Goal: Complete application form

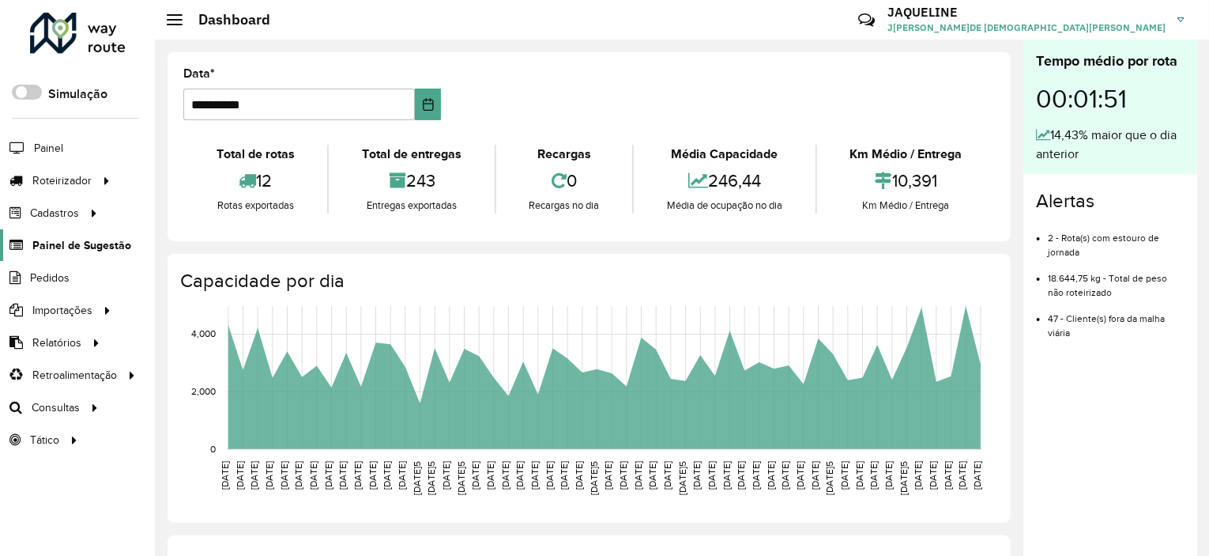
click at [89, 238] on span "Painel de Sugestão" at bounding box center [81, 245] width 99 height 17
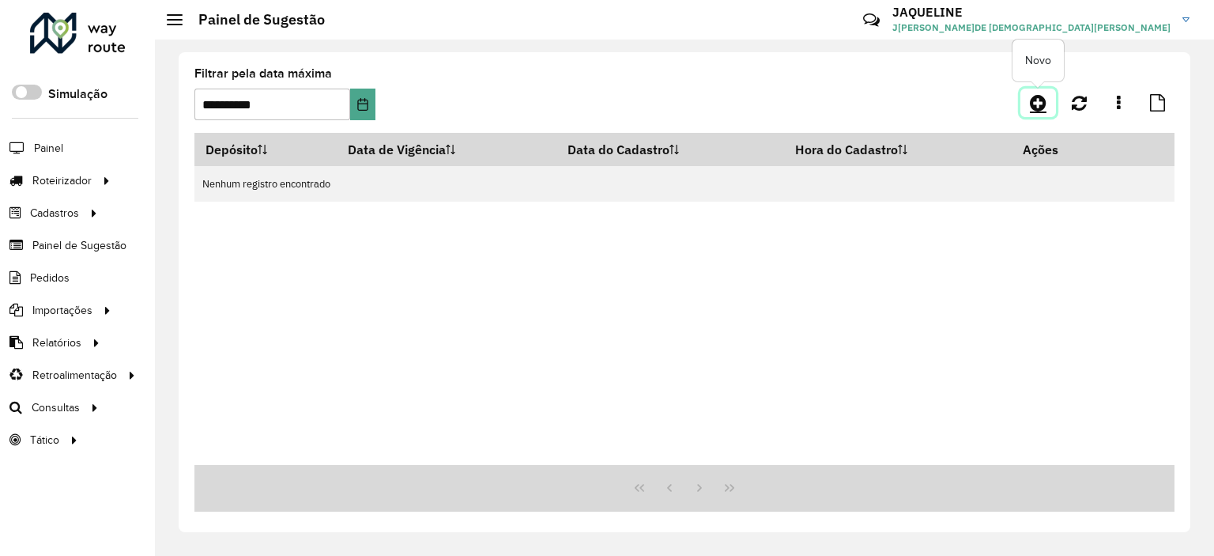
click at [1034, 105] on icon at bounding box center [1038, 102] width 17 height 19
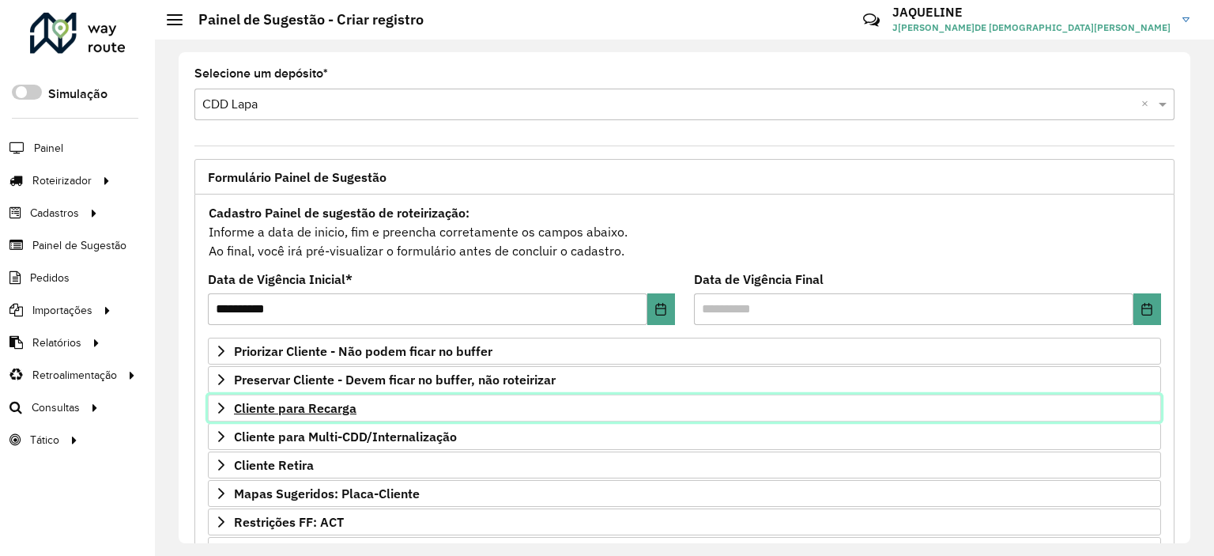
click at [221, 410] on icon at bounding box center [221, 408] width 13 height 13
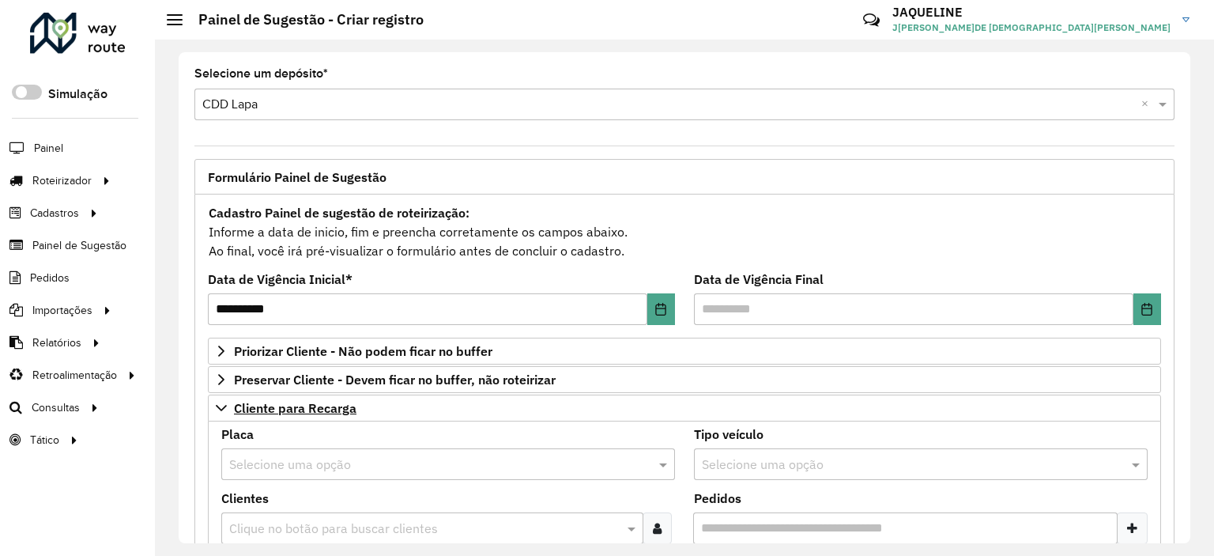
drag, startPoint x: 1185, startPoint y: 256, endPoint x: 1189, endPoint y: 270, distance: 14.8
click at [1189, 270] on div "**********" at bounding box center [685, 297] width 1012 height 491
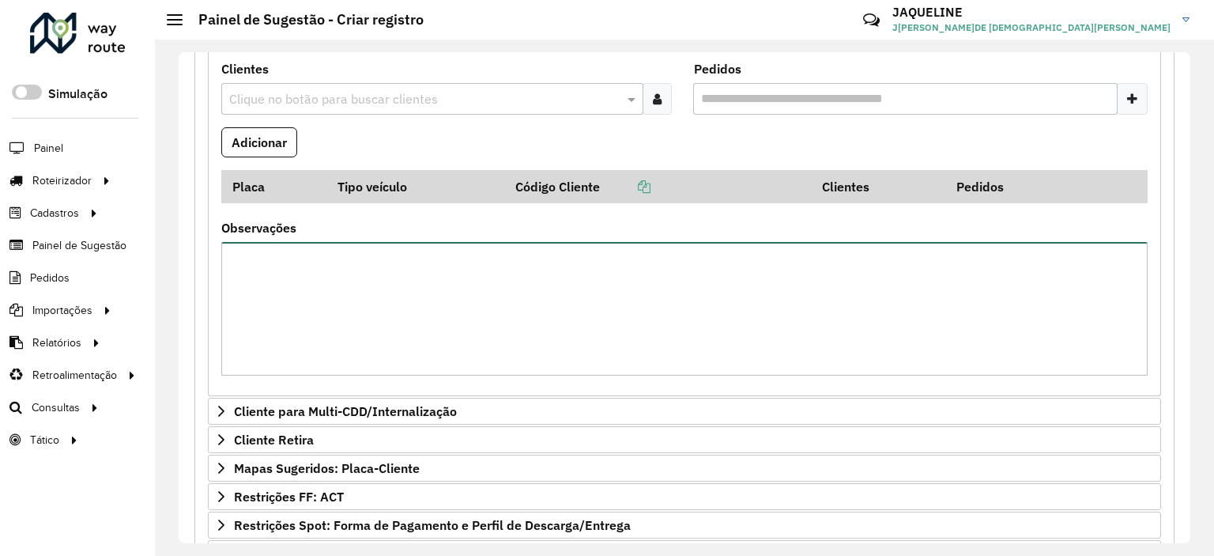
drag, startPoint x: 876, startPoint y: 278, endPoint x: 1111, endPoint y: 293, distance: 236.0
click at [1111, 293] on textarea "Observações" at bounding box center [684, 309] width 926 height 134
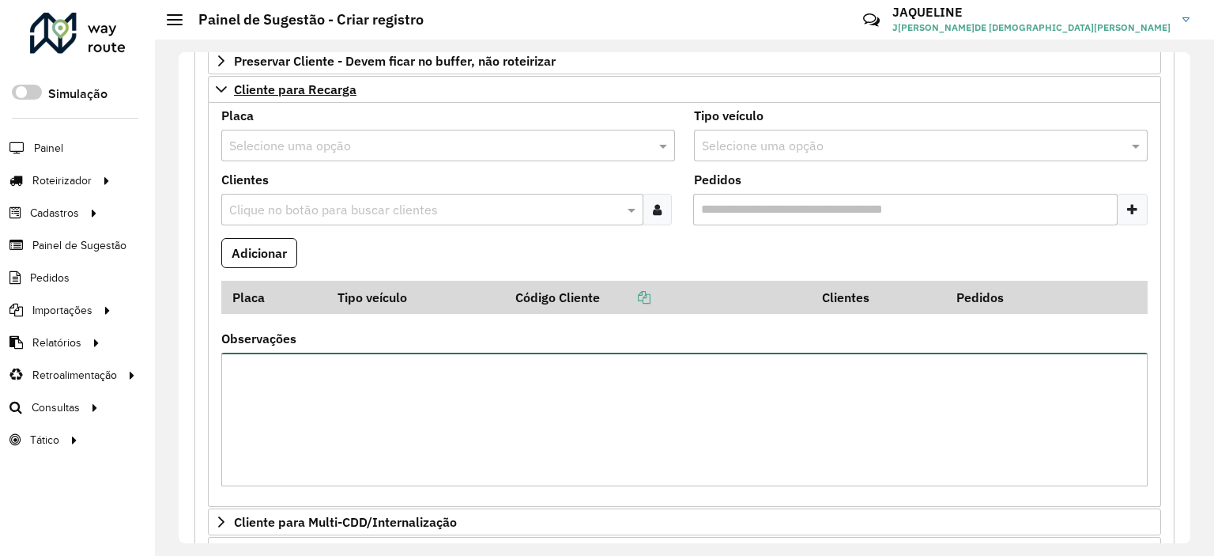
scroll to position [302, 0]
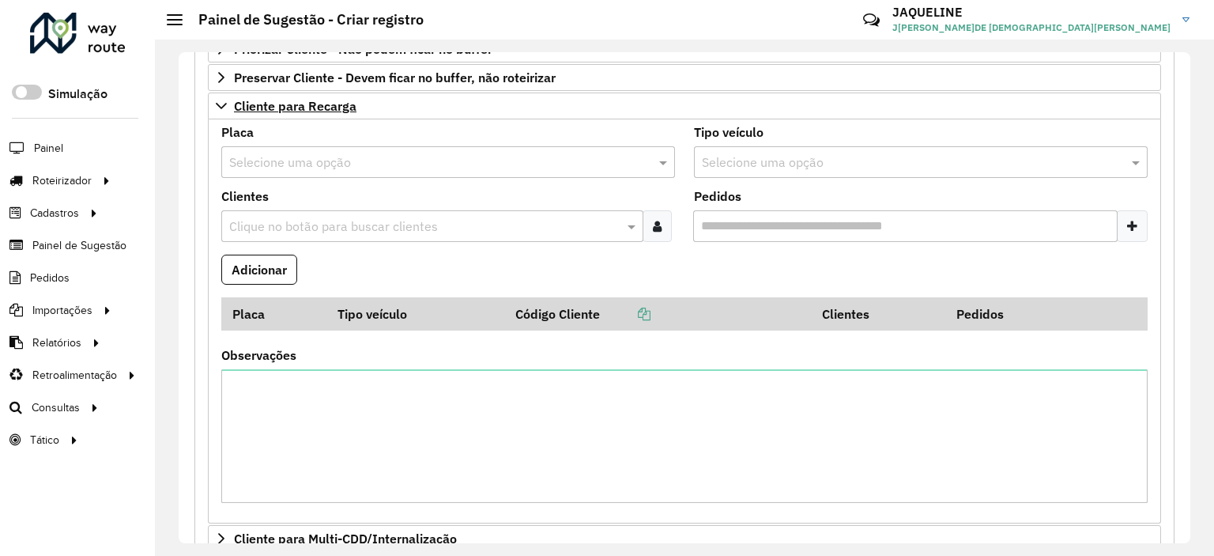
click at [477, 140] on div "Placa Selecione uma opção" at bounding box center [448, 151] width 454 height 51
click at [439, 157] on input "text" at bounding box center [432, 162] width 406 height 19
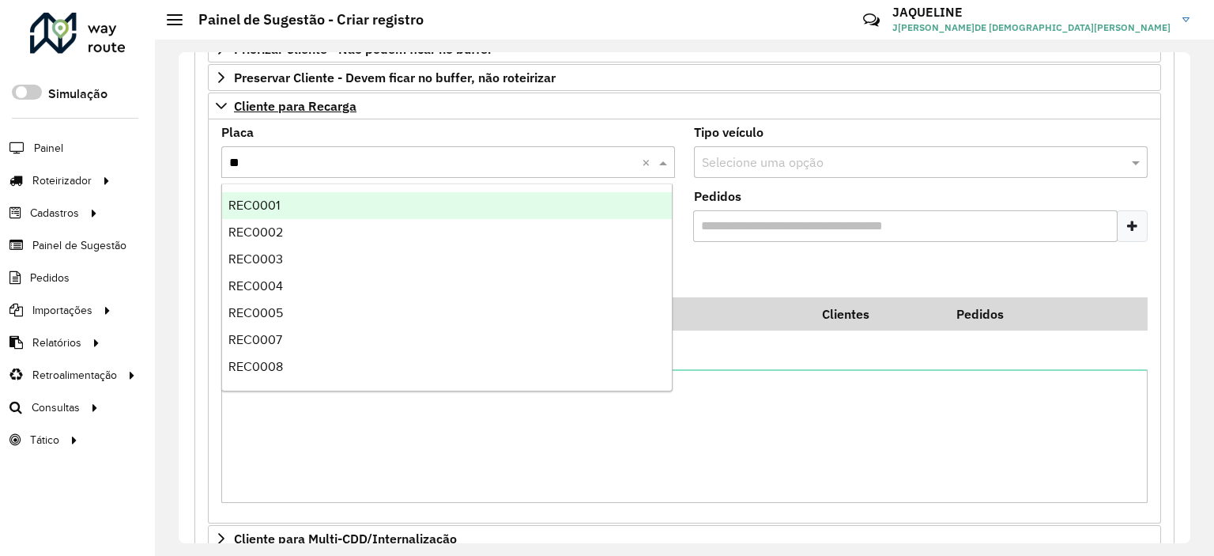
type input "***"
click at [349, 208] on div "REC0001" at bounding box center [447, 205] width 451 height 27
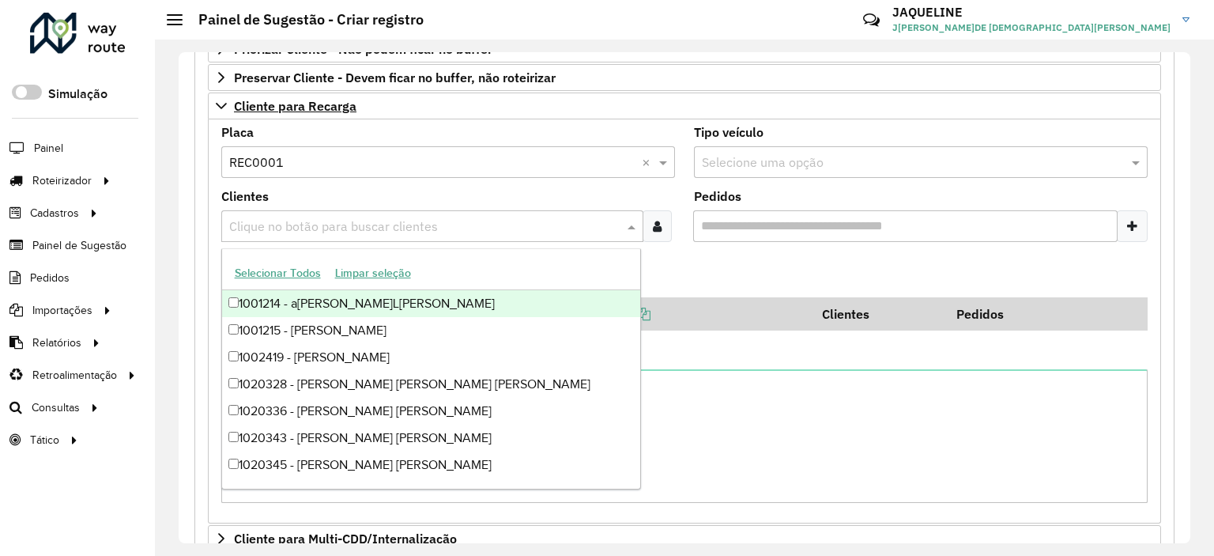
click at [390, 210] on div "Clique no botão para buscar clientes" at bounding box center [432, 226] width 422 height 32
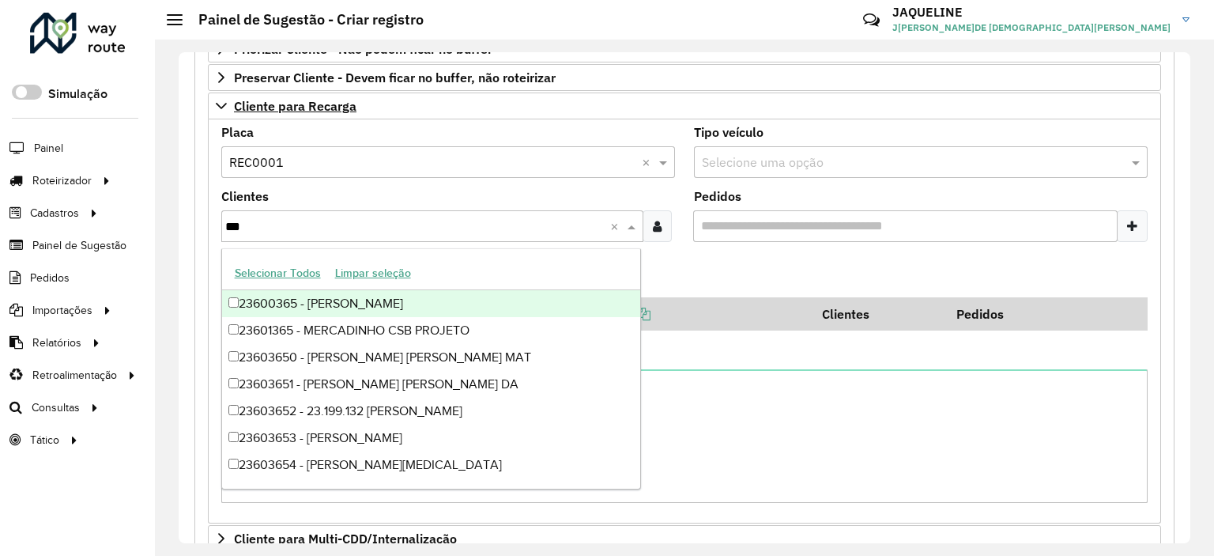
type input "****"
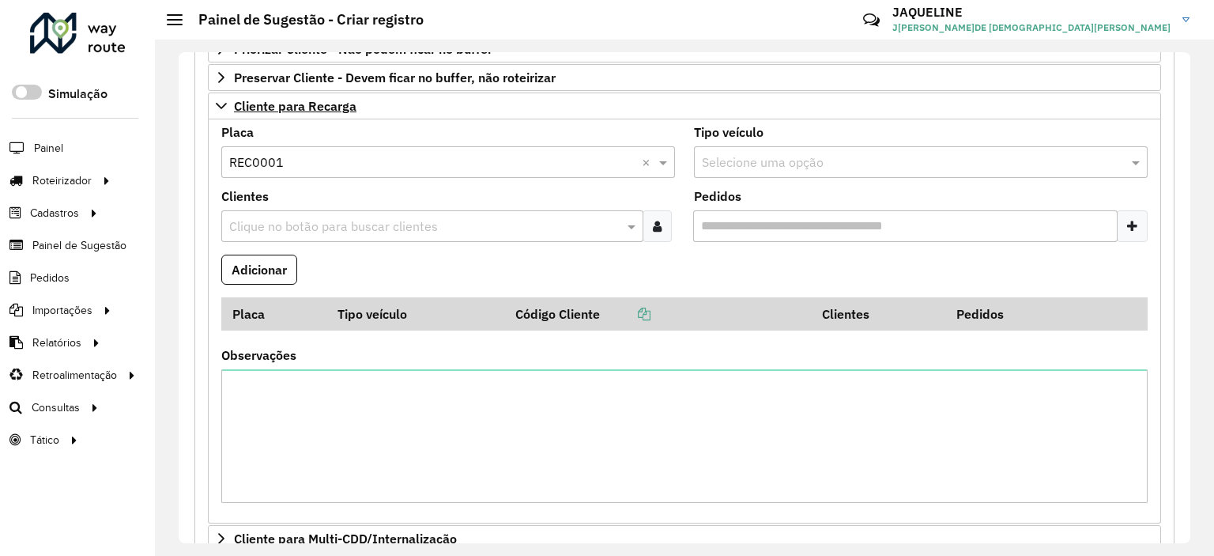
click at [370, 217] on input "text" at bounding box center [424, 226] width 398 height 19
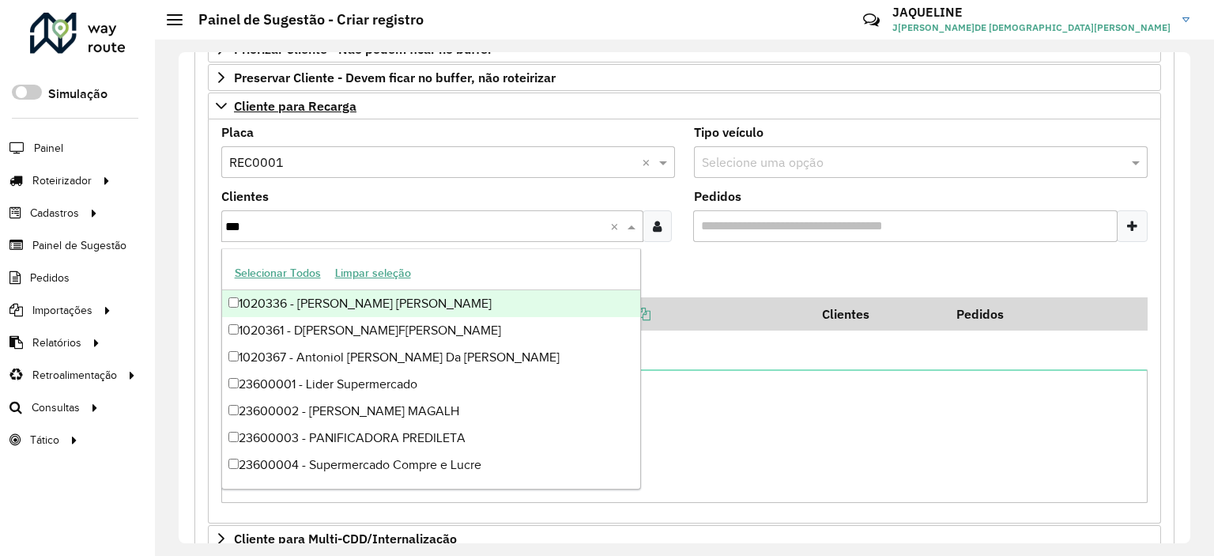
type input "****"
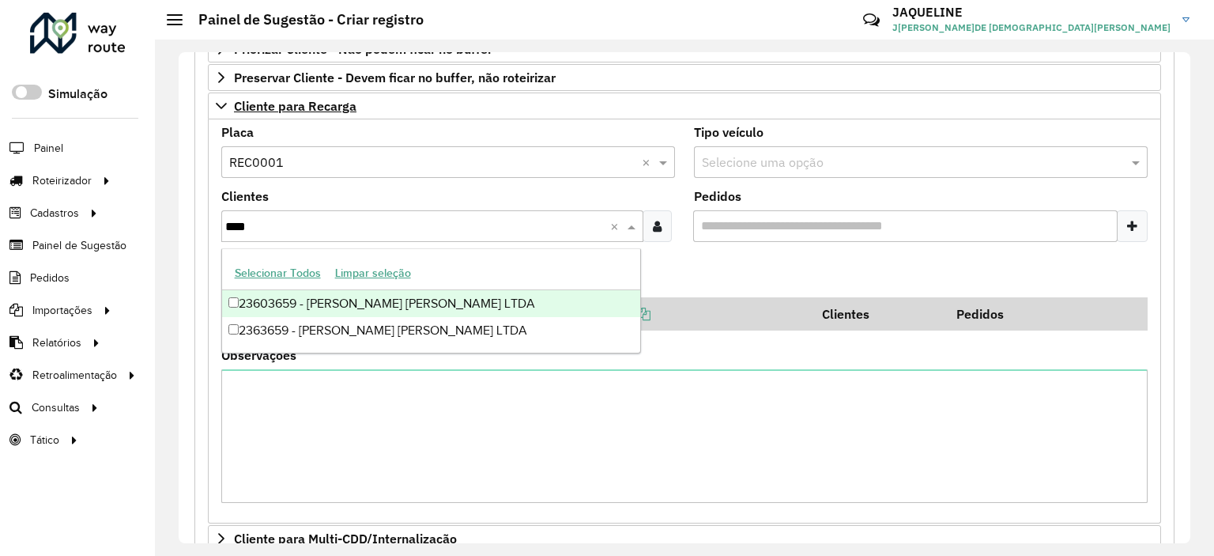
click at [224, 296] on div "23603659 - [PERSON_NAME] [PERSON_NAME] LTDA" at bounding box center [431, 303] width 419 height 27
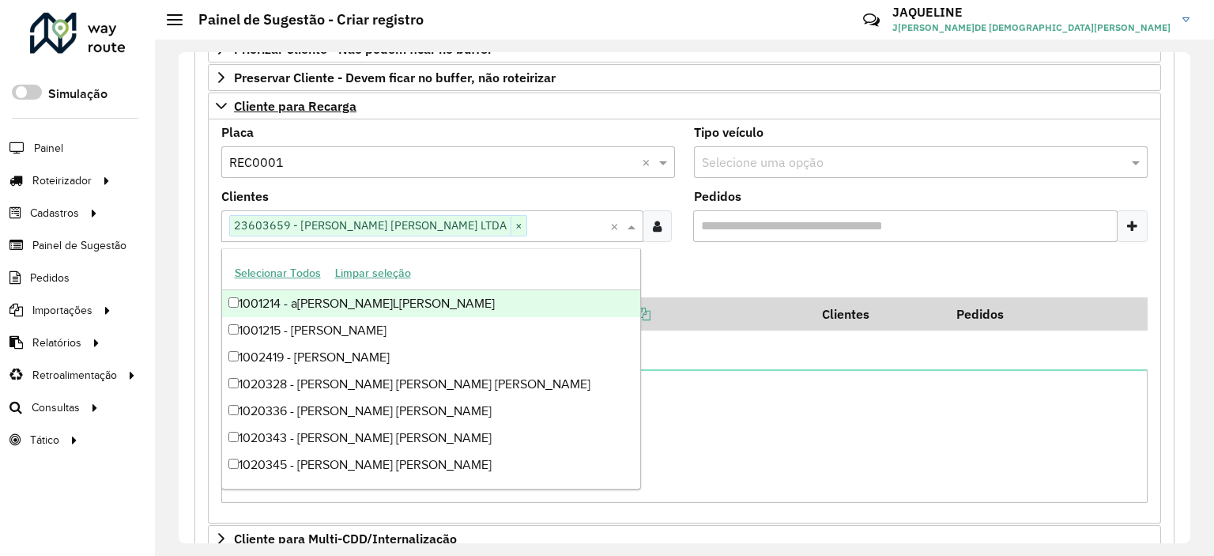
click at [730, 262] on formly-field "Adicionar" at bounding box center [684, 276] width 945 height 43
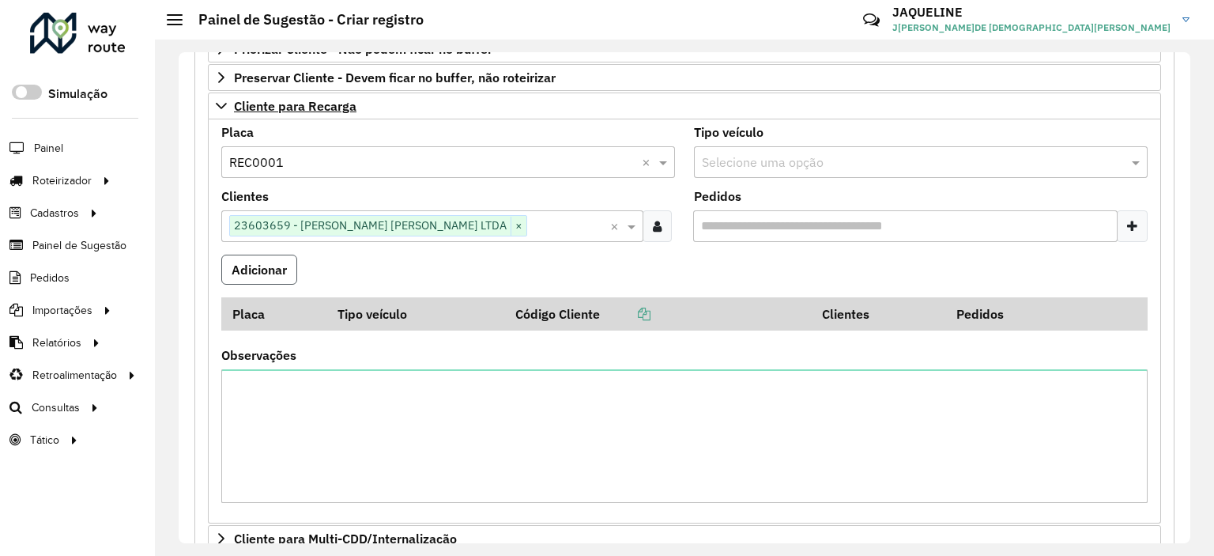
click at [291, 273] on button "Adicionar" at bounding box center [259, 270] width 76 height 30
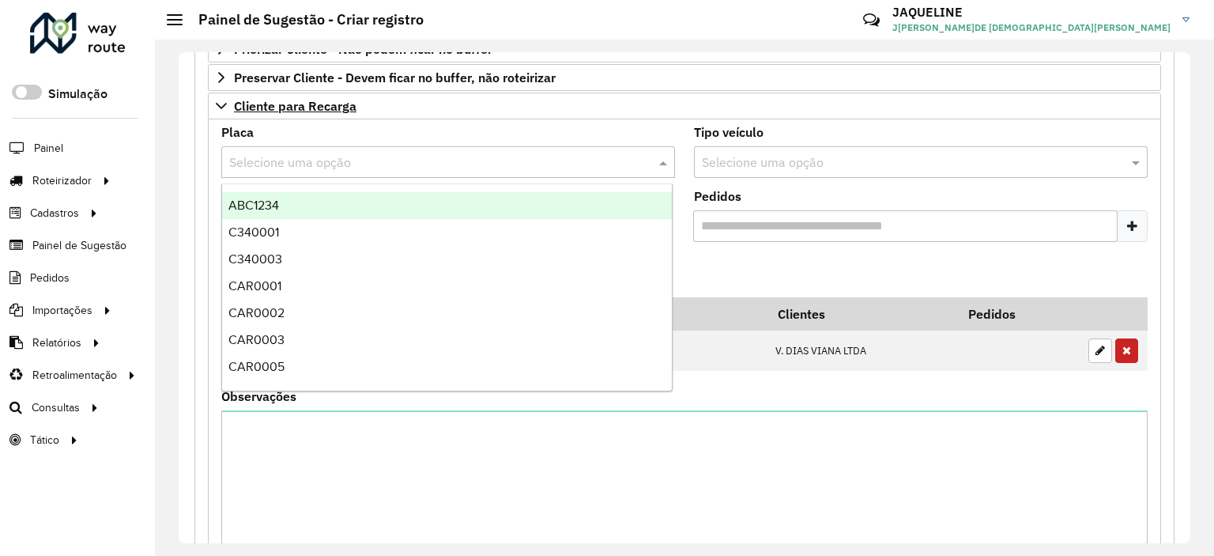
click at [359, 164] on input "text" at bounding box center [432, 162] width 406 height 19
type input "***"
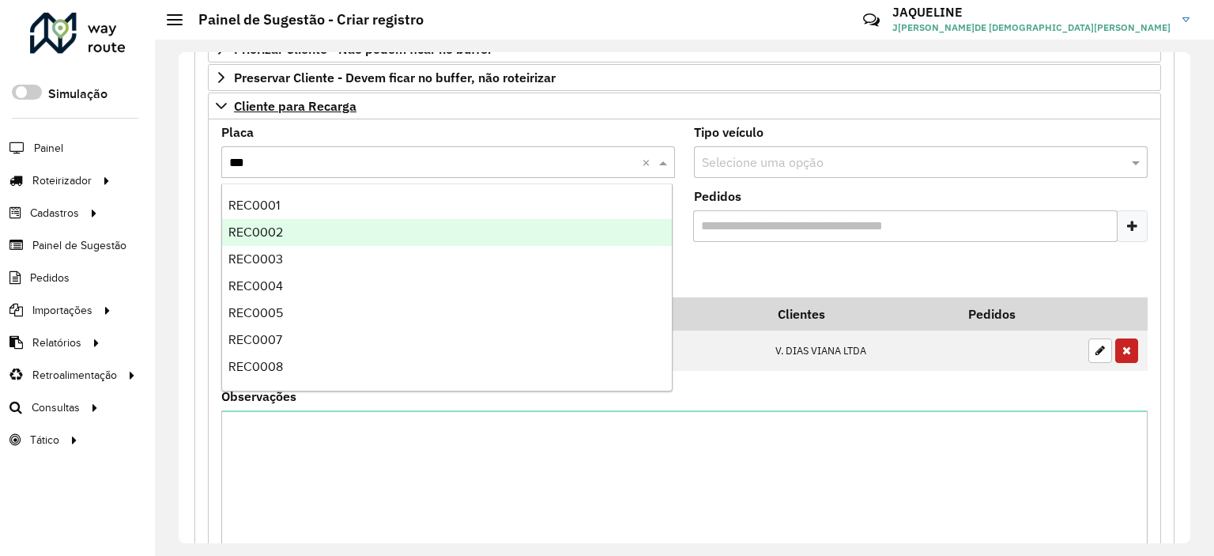
click at [315, 236] on div "REC0002" at bounding box center [447, 232] width 451 height 27
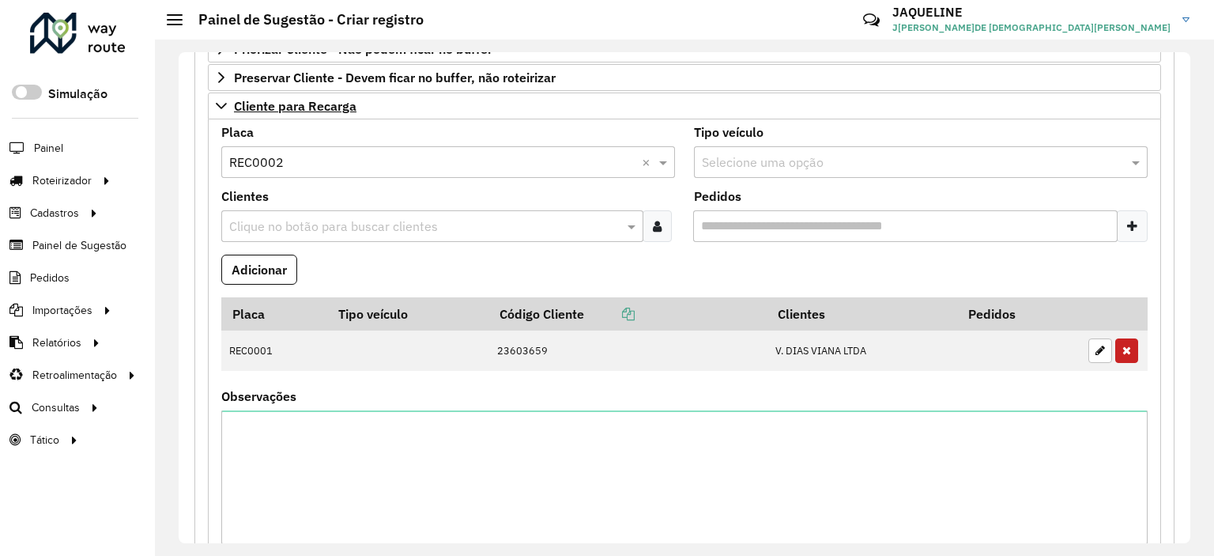
click at [332, 217] on input "text" at bounding box center [424, 226] width 398 height 19
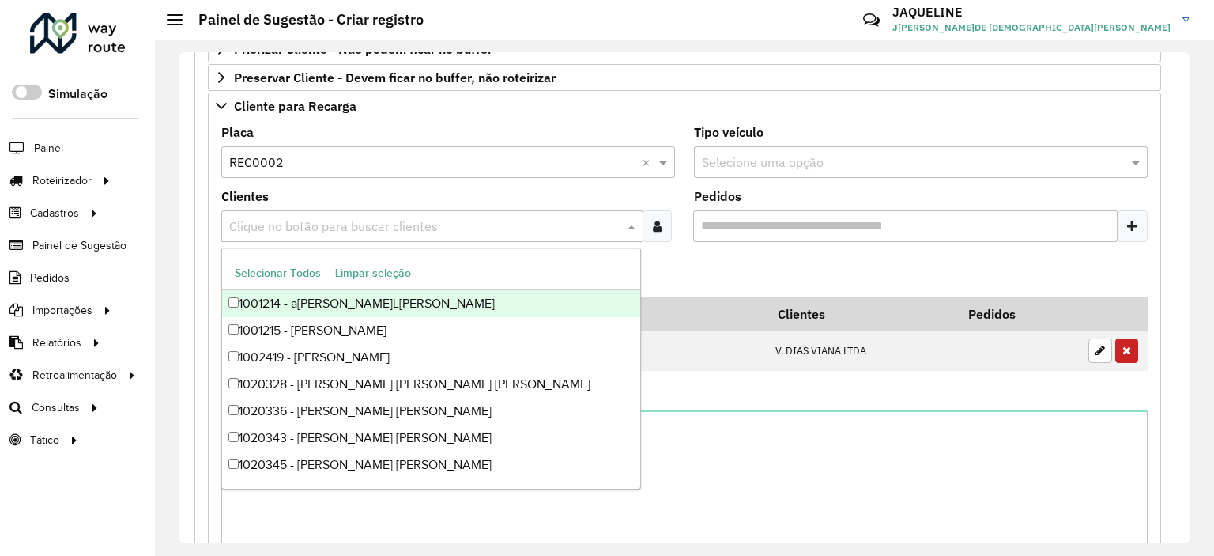
click at [332, 217] on input "text" at bounding box center [424, 226] width 398 height 19
click at [686, 285] on formly-field "Adicionar" at bounding box center [684, 276] width 945 height 43
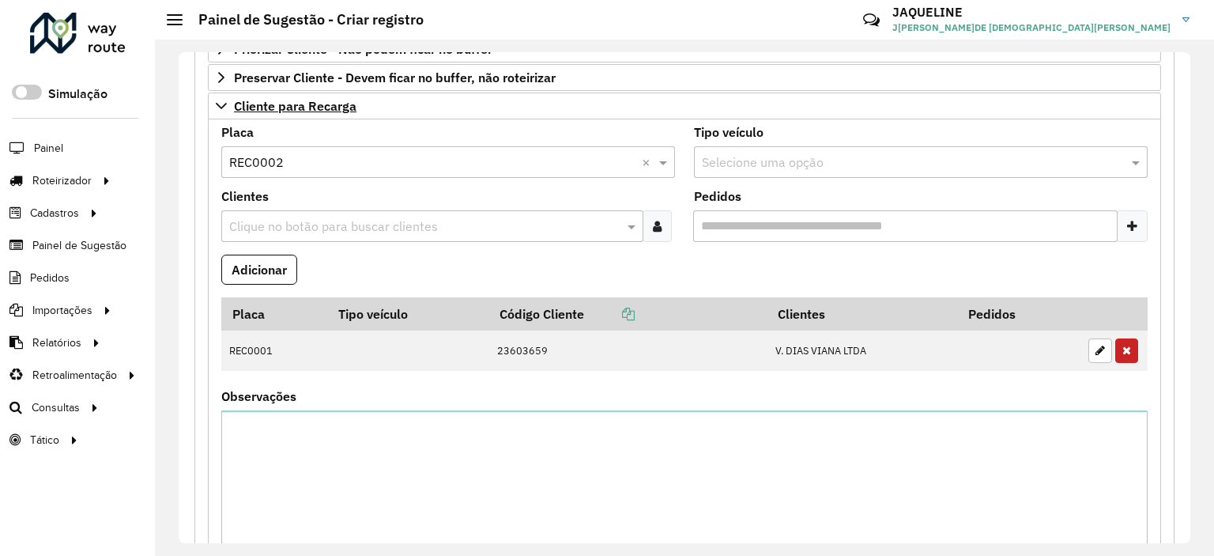
click at [686, 285] on formly-field "Adicionar" at bounding box center [684, 276] width 945 height 43
click at [435, 223] on input "text" at bounding box center [424, 226] width 398 height 19
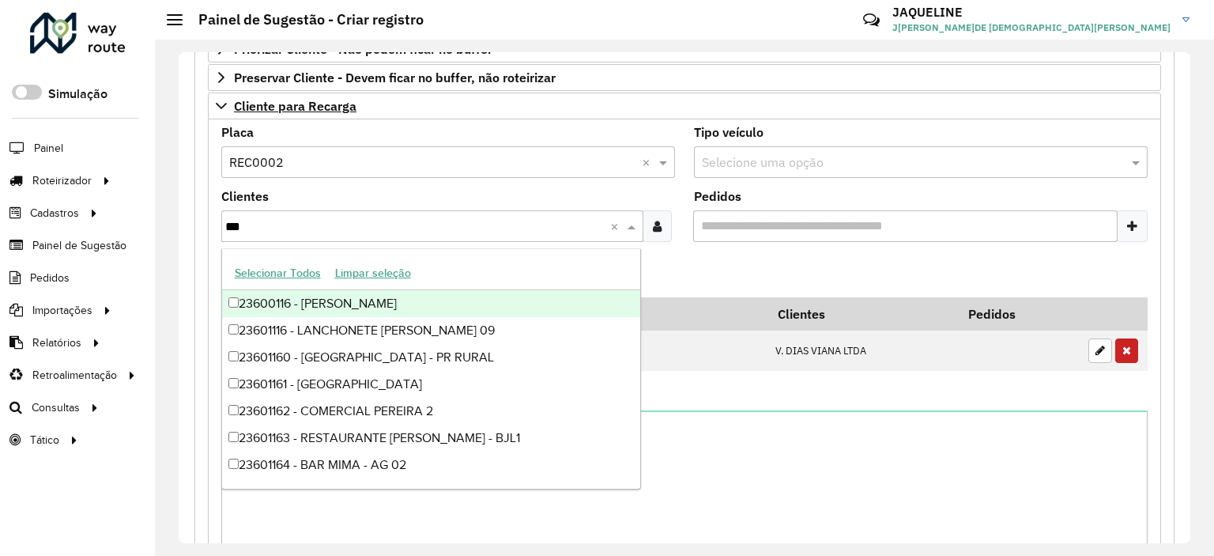
type input "****"
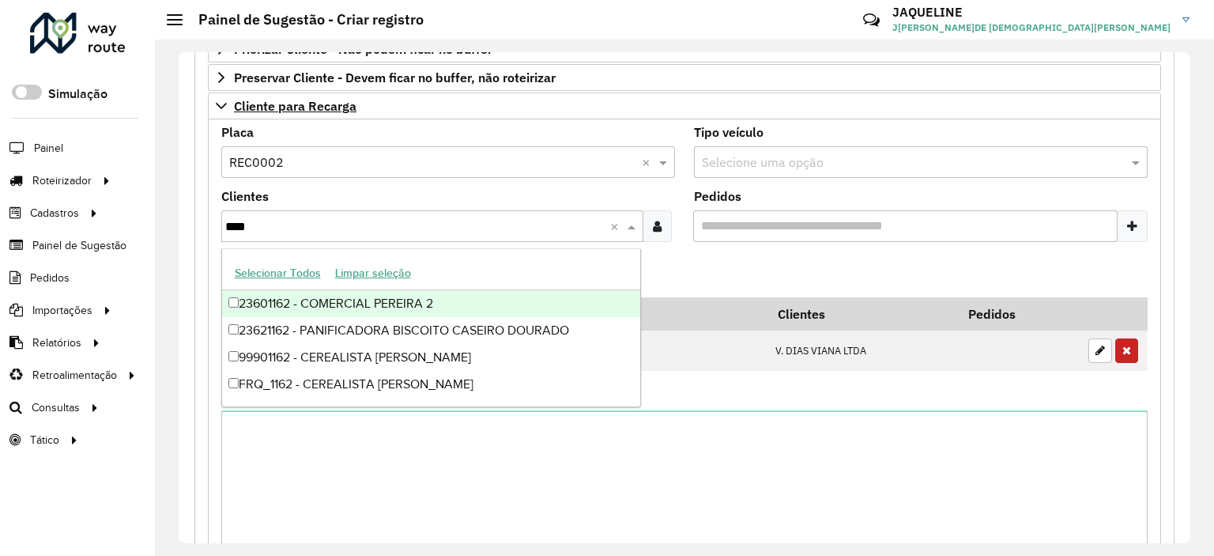
click at [379, 298] on div "23601162 - COMERCIAL PEREIRA 2" at bounding box center [431, 303] width 419 height 27
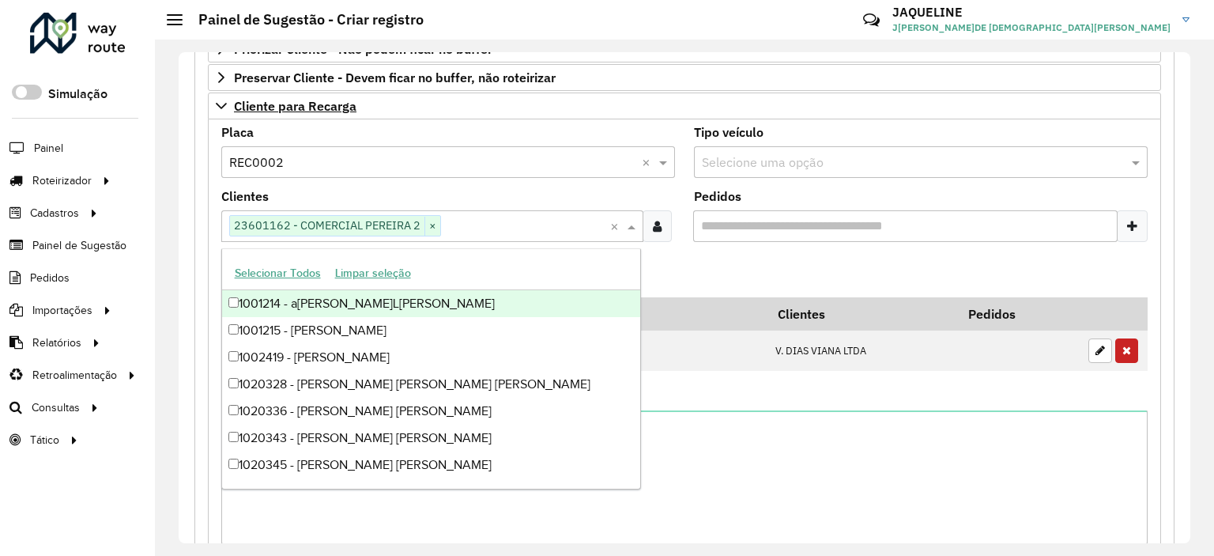
click at [667, 268] on formly-field "Adicionar" at bounding box center [684, 276] width 945 height 43
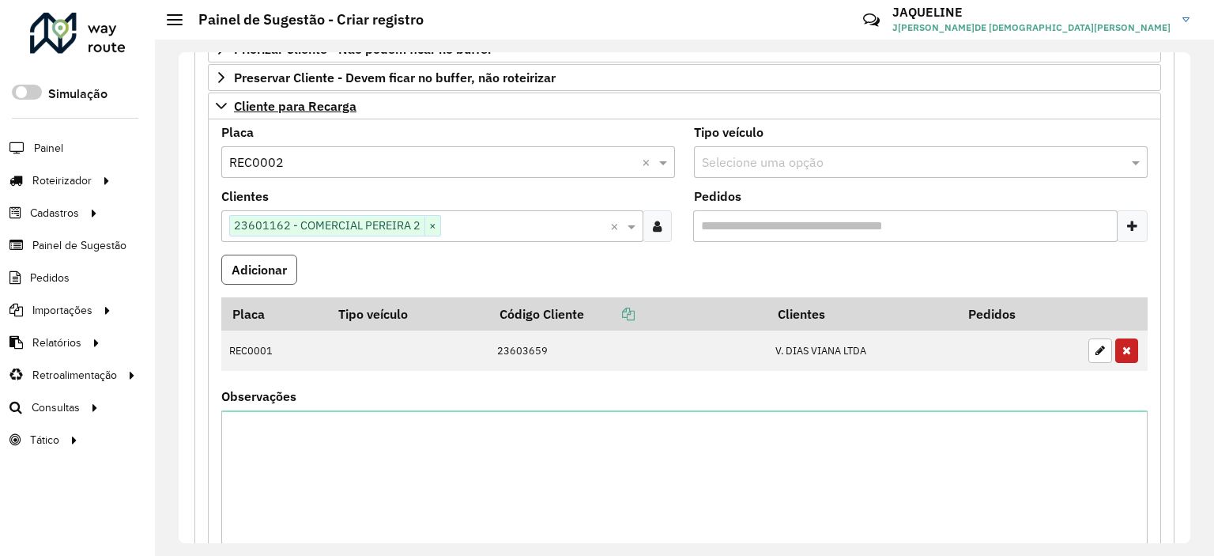
click at [248, 276] on button "Adicionar" at bounding box center [259, 270] width 76 height 30
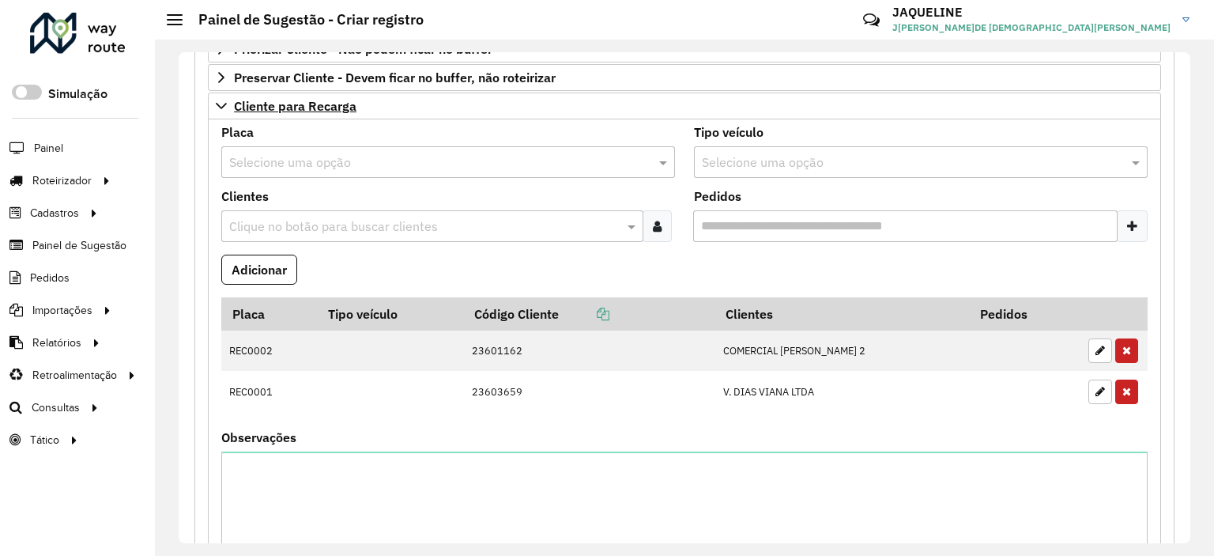
click at [1184, 421] on div "**********" at bounding box center [685, 297] width 1012 height 491
click at [1191, 423] on div "**********" at bounding box center [684, 298] width 1059 height 516
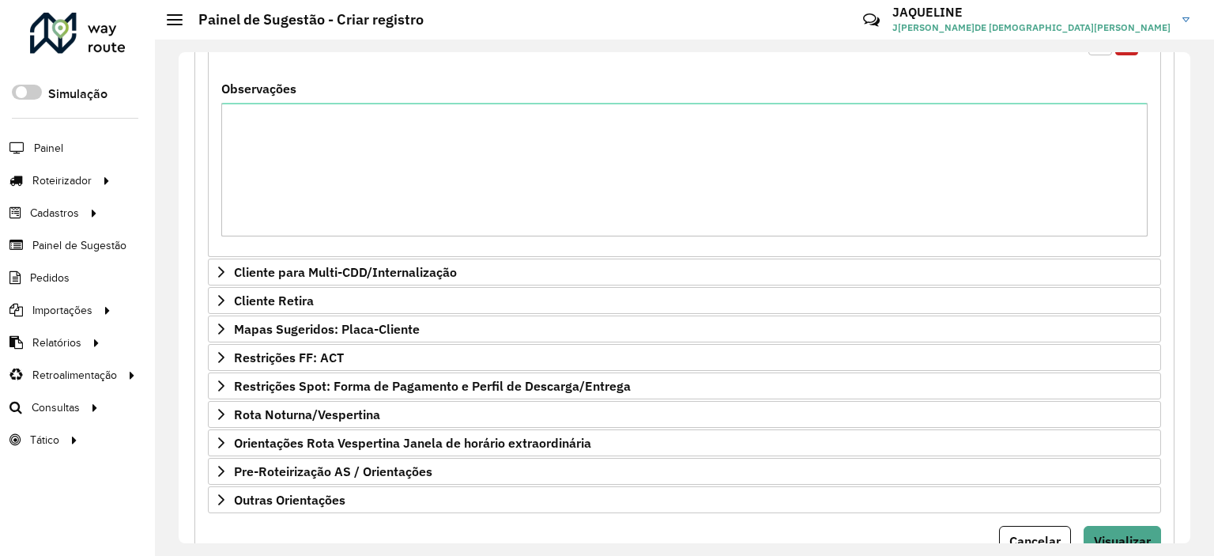
scroll to position [689, 0]
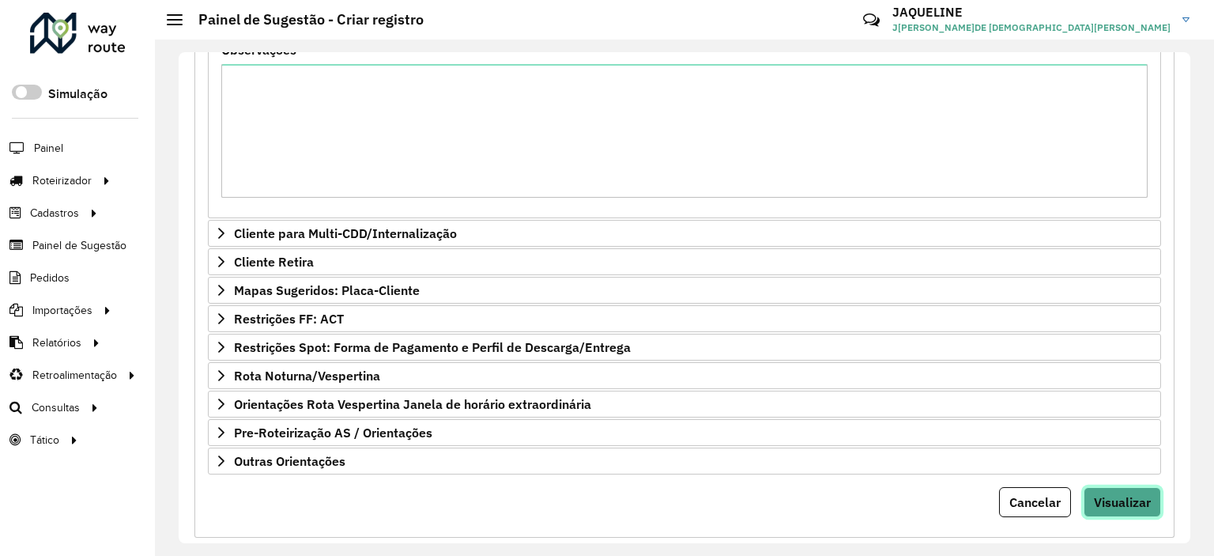
click at [1132, 498] on span "Visualizar" at bounding box center [1122, 502] width 57 height 16
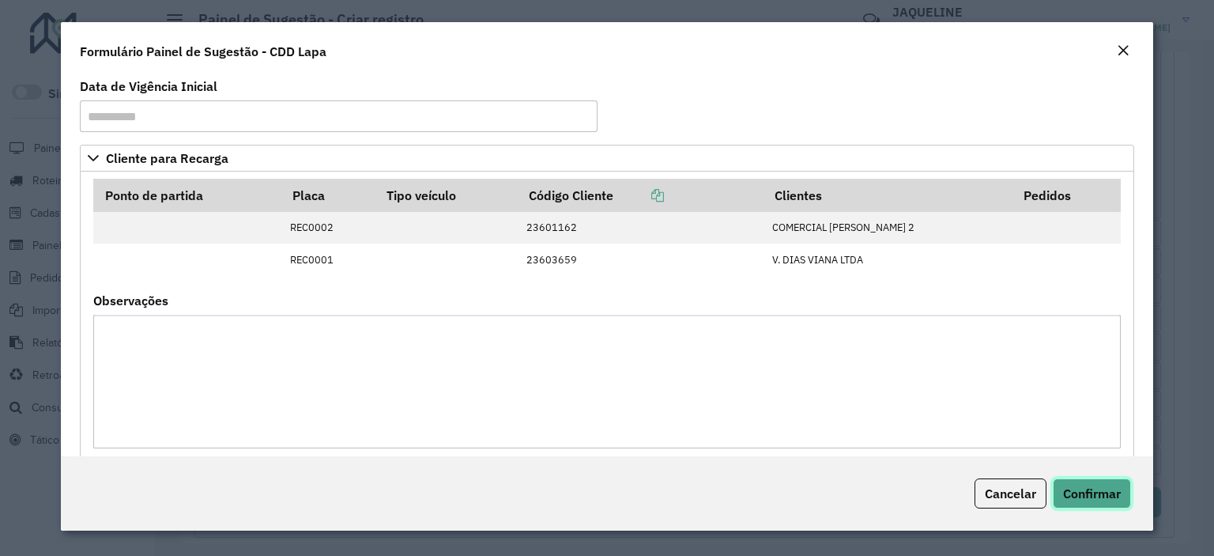
click at [1110, 485] on span "Confirmar" at bounding box center [1092, 493] width 58 height 16
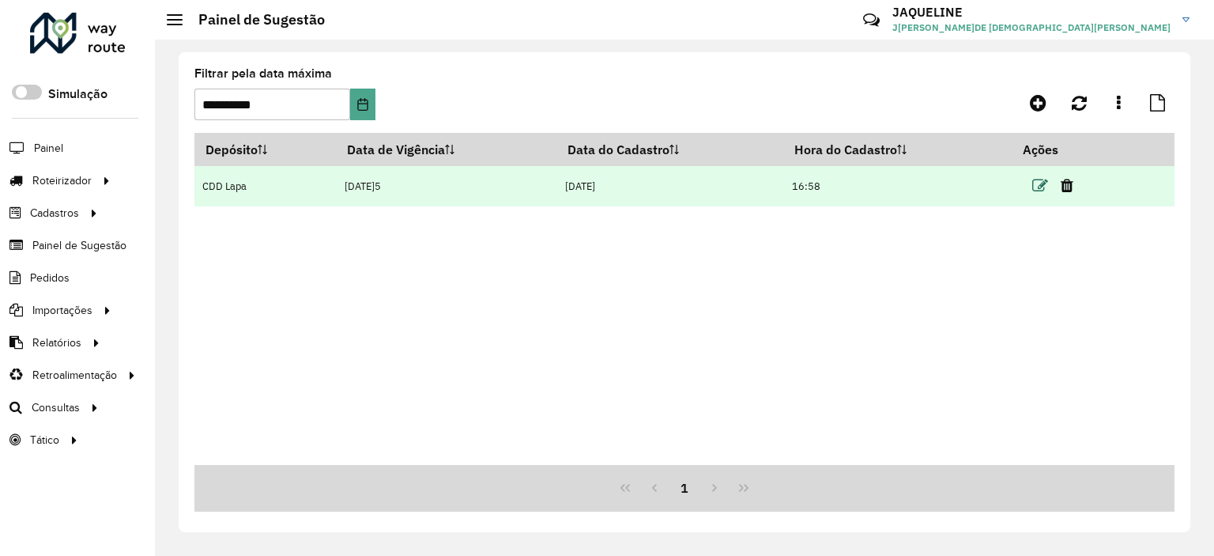
click at [1037, 182] on icon at bounding box center [1040, 186] width 16 height 16
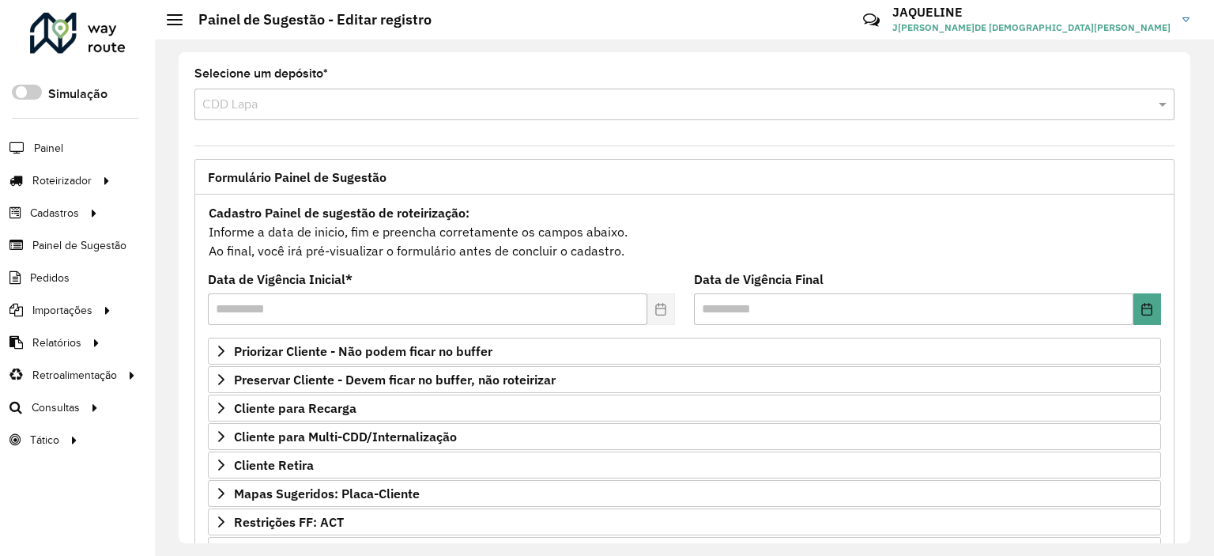
scroll to position [226, 0]
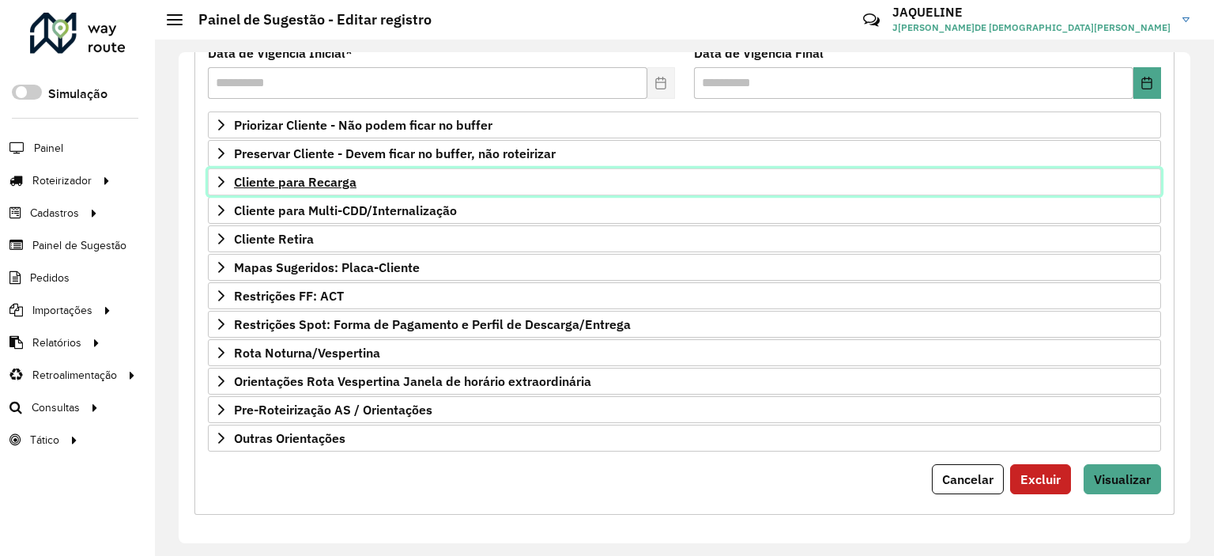
click at [213, 179] on link "Cliente para Recarga" at bounding box center [684, 181] width 953 height 27
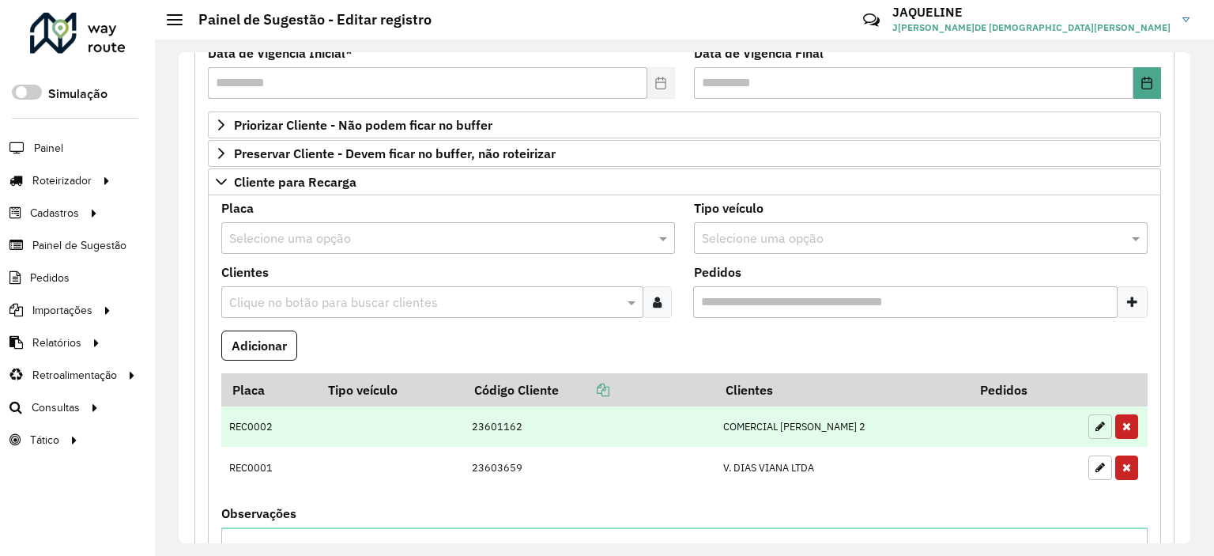
click at [1096, 428] on icon "button" at bounding box center [1100, 426] width 9 height 11
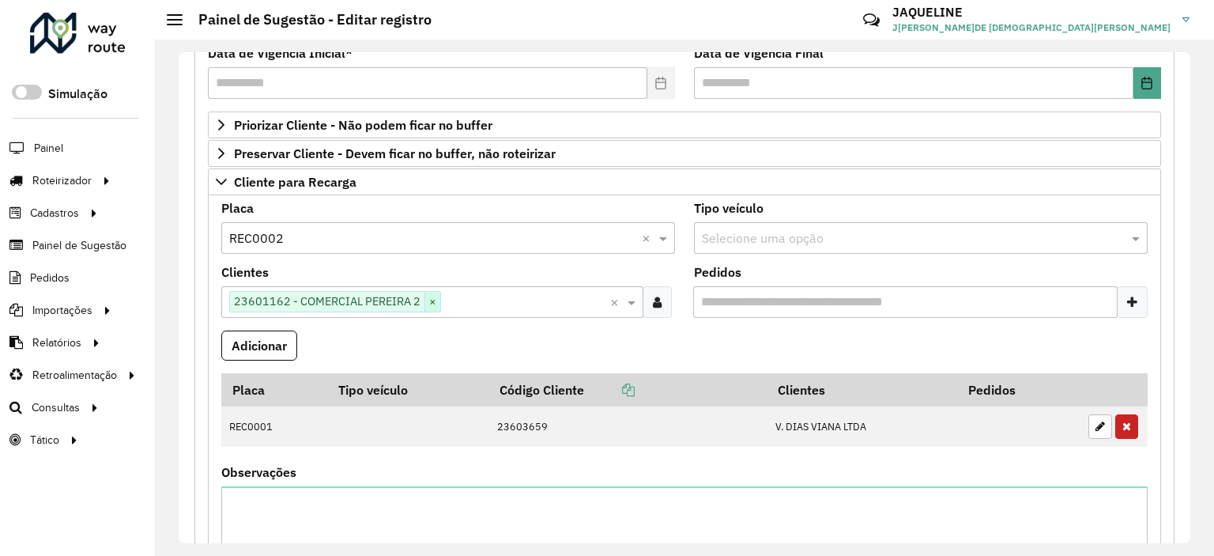
click at [424, 306] on span "×" at bounding box center [432, 301] width 16 height 19
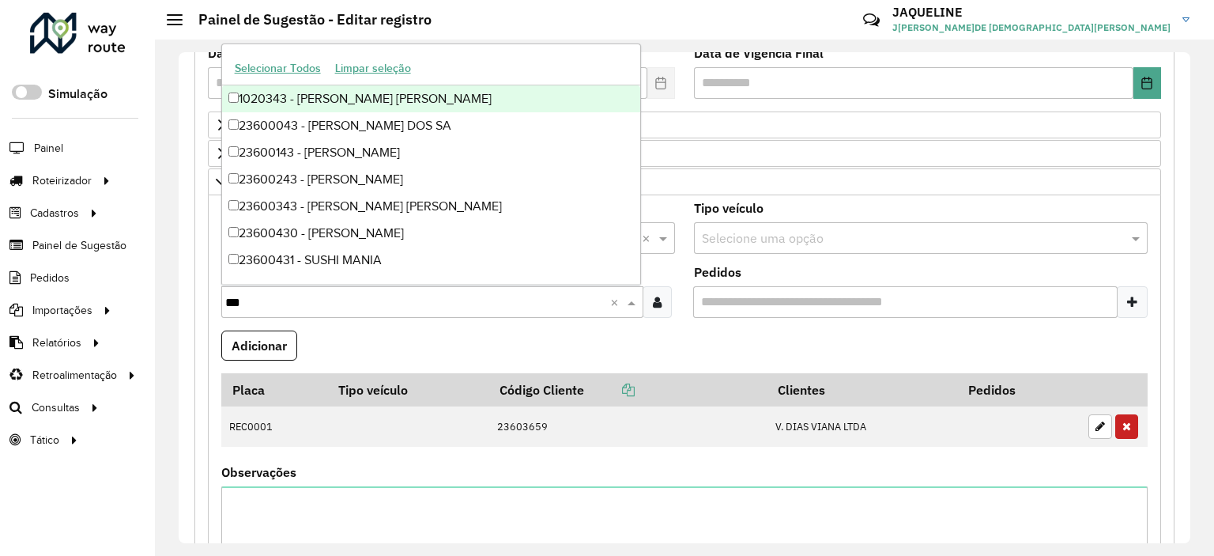
type input "****"
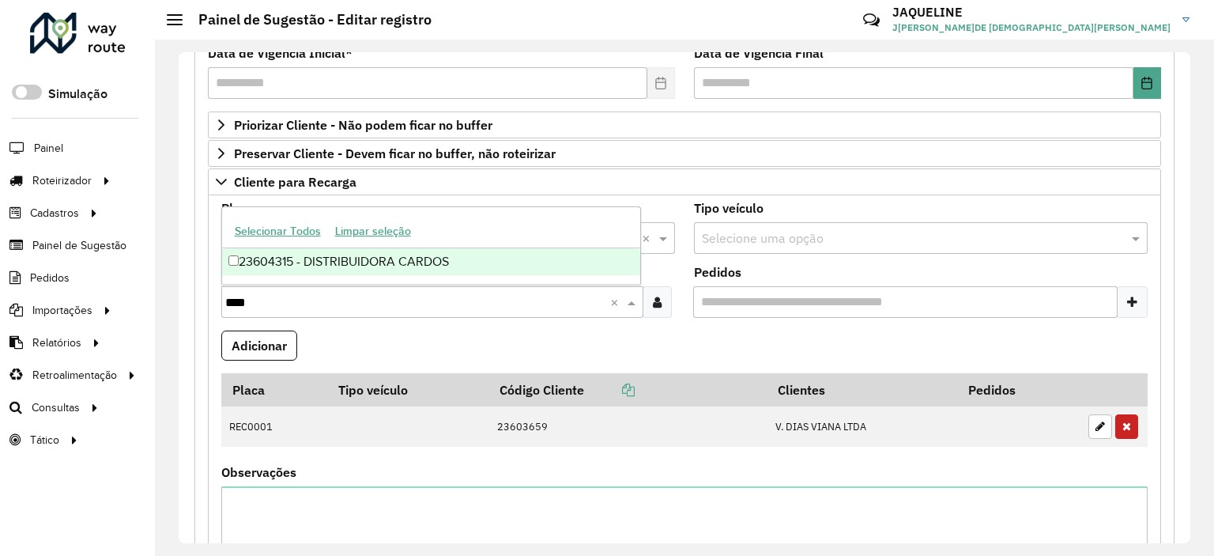
click at [424, 266] on div "23604315 - DISTRIBUIDORA CARDOS" at bounding box center [431, 261] width 419 height 27
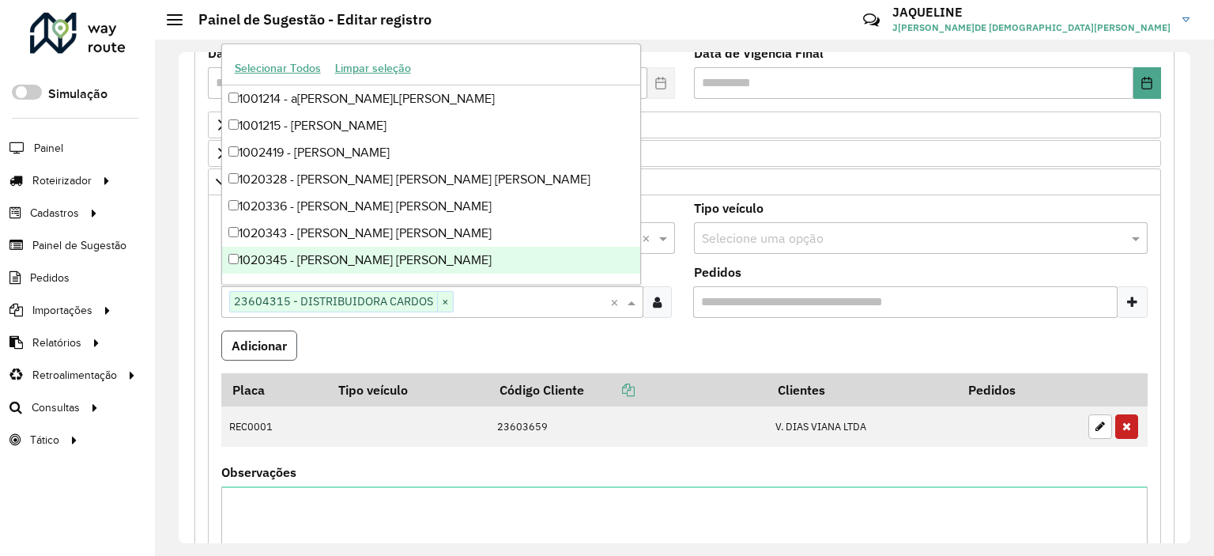
click at [274, 338] on button "Adicionar" at bounding box center [259, 345] width 76 height 30
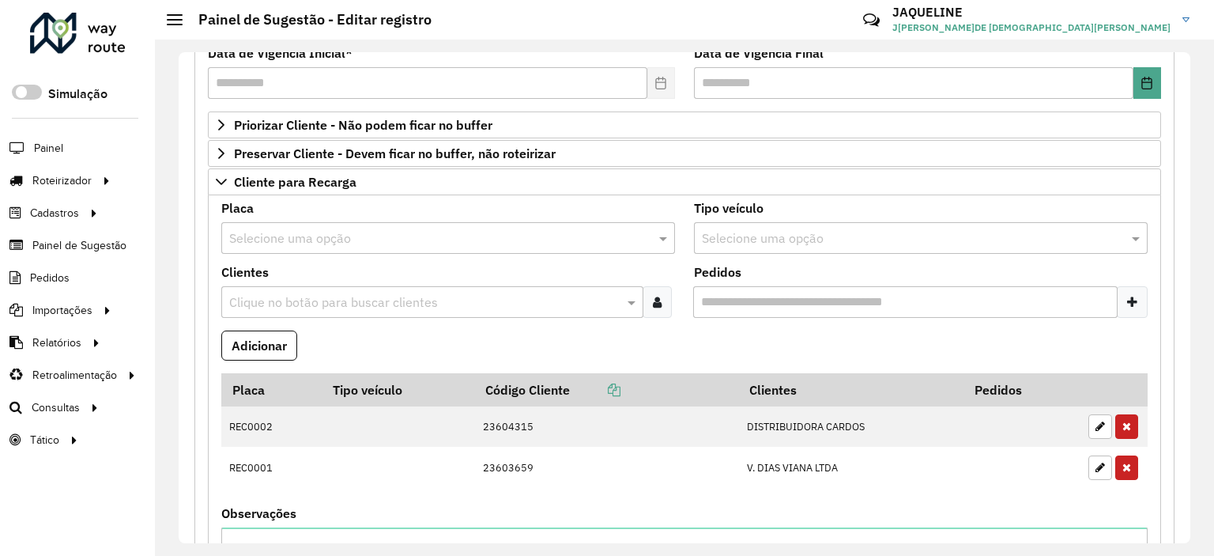
scroll to position [655, 0]
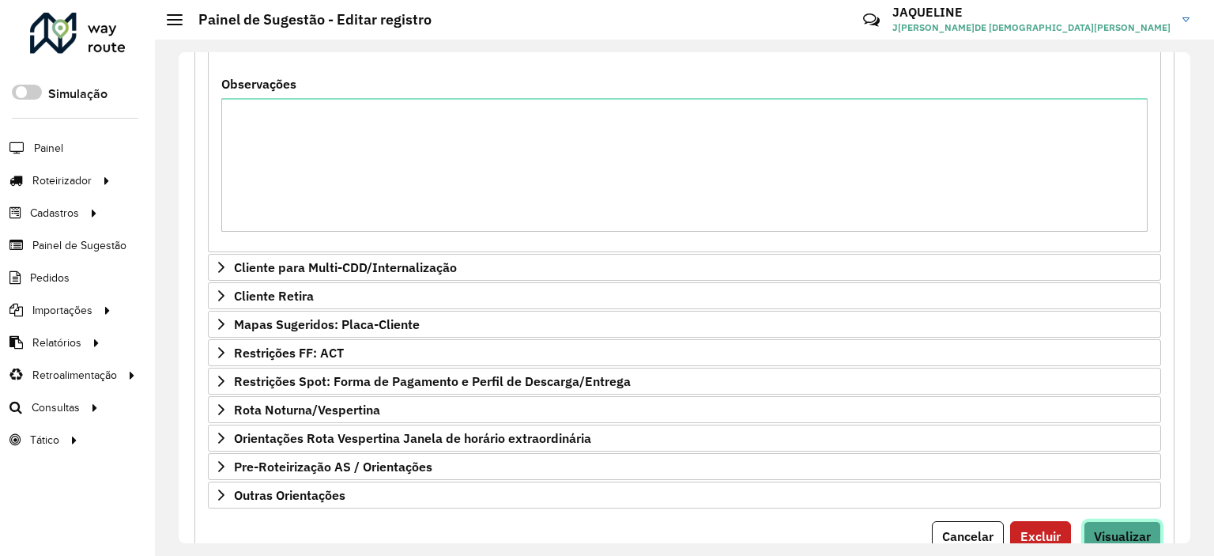
click at [1130, 521] on button "Visualizar" at bounding box center [1122, 536] width 77 height 30
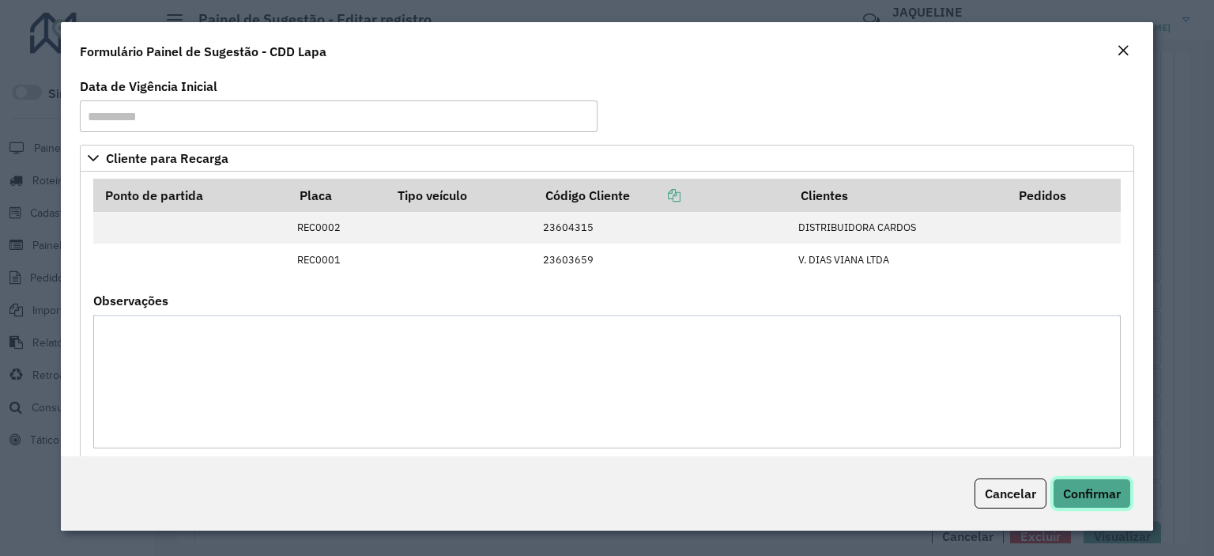
click at [1094, 495] on span "Confirmar" at bounding box center [1092, 493] width 58 height 16
